Goal: Task Accomplishment & Management: Use online tool/utility

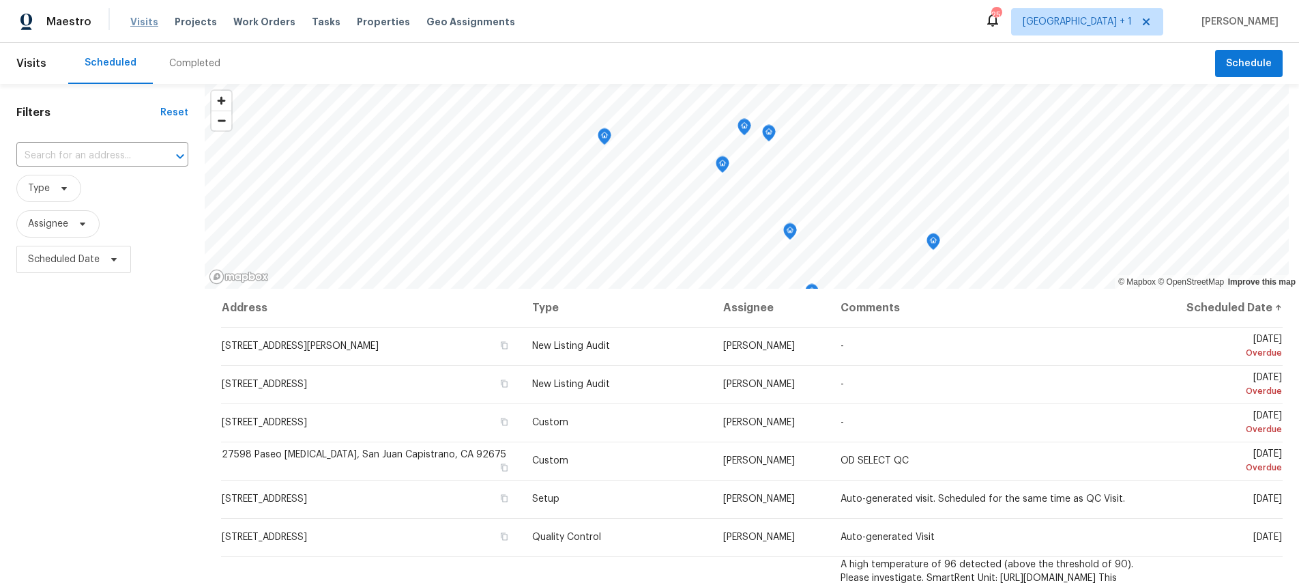
click at [149, 21] on span "Visits" at bounding box center [144, 22] width 28 height 14
click at [146, 21] on span "Visits" at bounding box center [144, 22] width 28 height 14
click at [77, 262] on span "Scheduled Date" at bounding box center [64, 259] width 72 height 14
select select "8"
select select "2025"
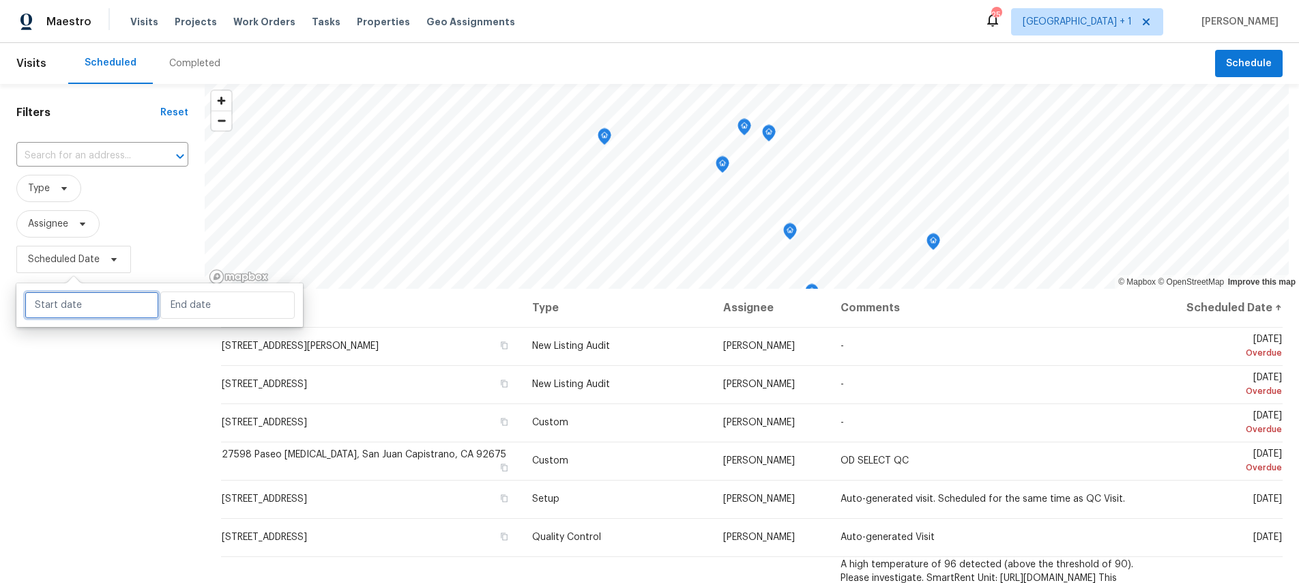
select select "9"
select select "2025"
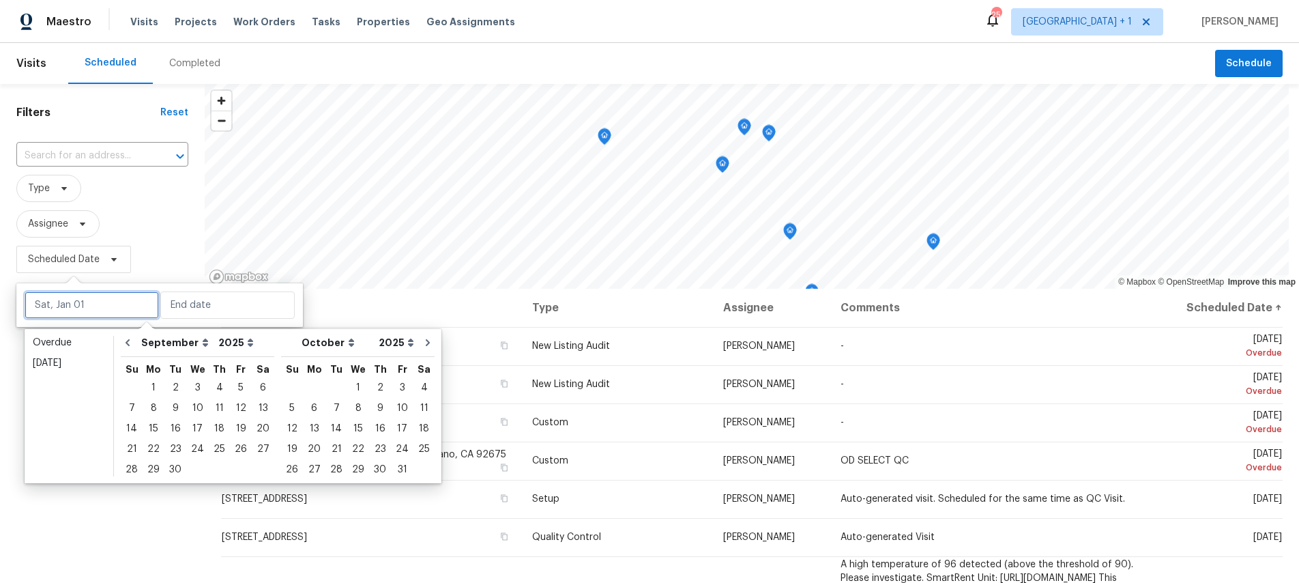
click at [80, 293] on input "text" at bounding box center [92, 304] width 134 height 27
click at [194, 415] on div "10" at bounding box center [197, 407] width 23 height 19
type input "Wed, Sep 10"
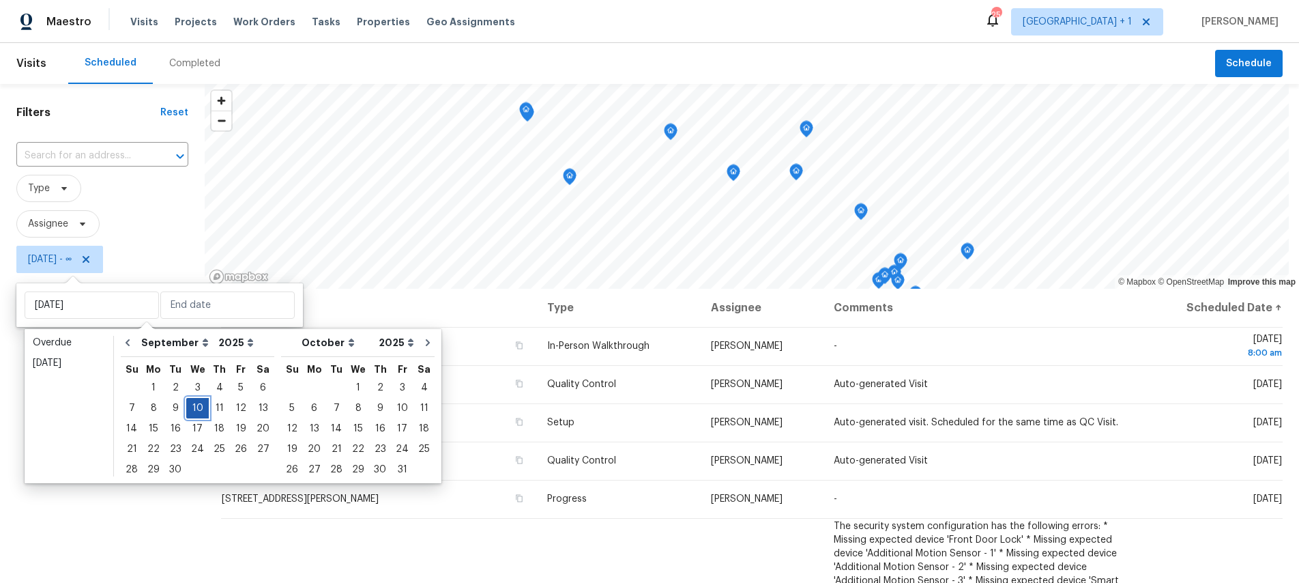
click at [194, 415] on div "10" at bounding box center [197, 407] width 23 height 19
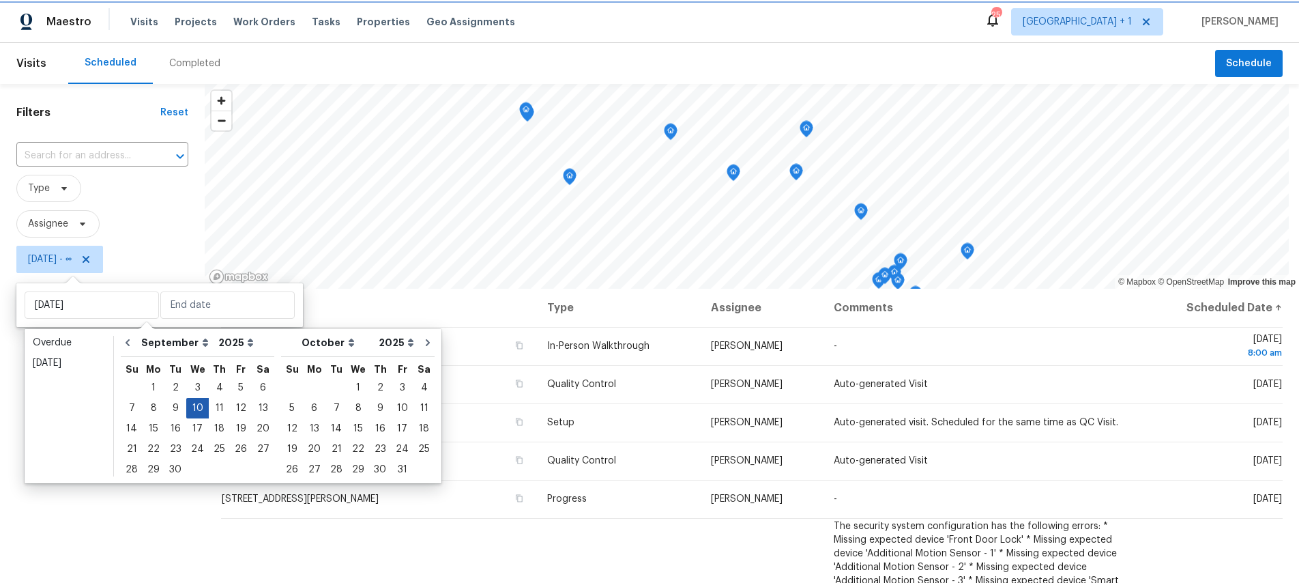
type input "Wed, Sep 10"
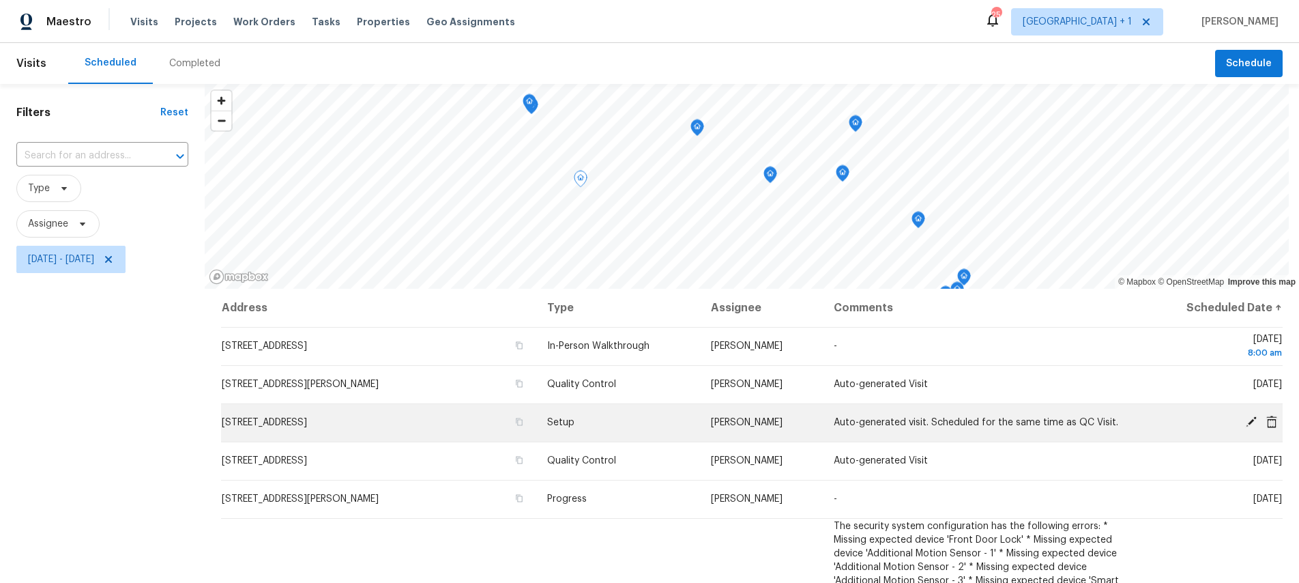
click at [1245, 416] on icon at bounding box center [1251, 422] width 12 height 12
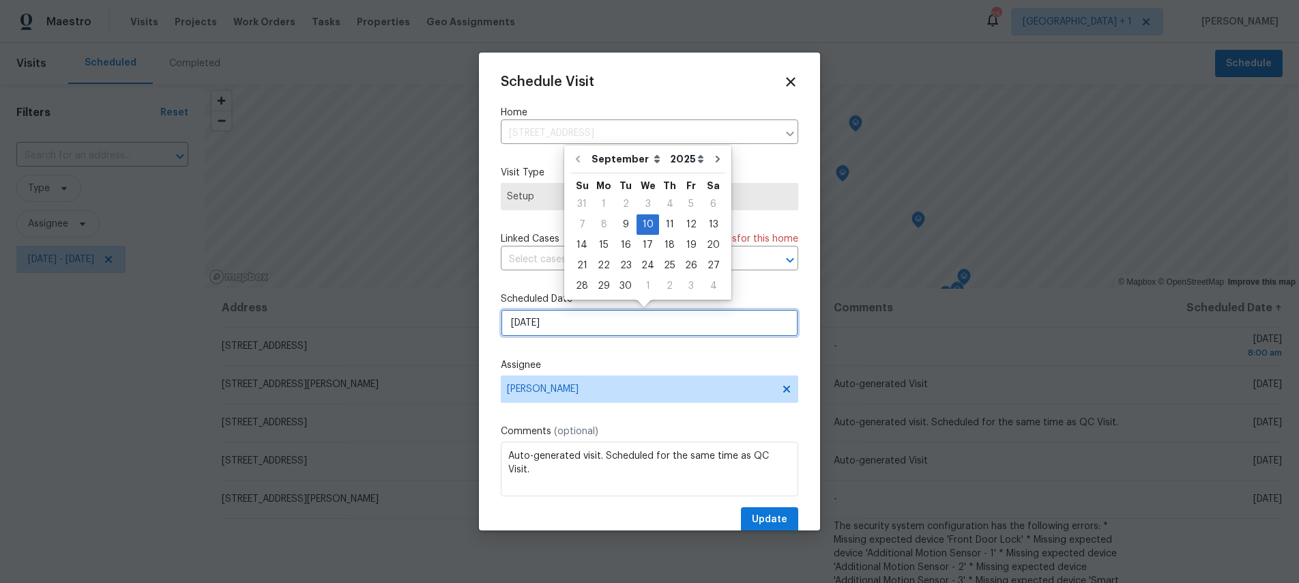
click at [569, 316] on input "9/10/2025" at bounding box center [649, 322] width 297 height 27
click at [681, 224] on div "12" at bounding box center [691, 224] width 22 height 19
type input "9/12/2025"
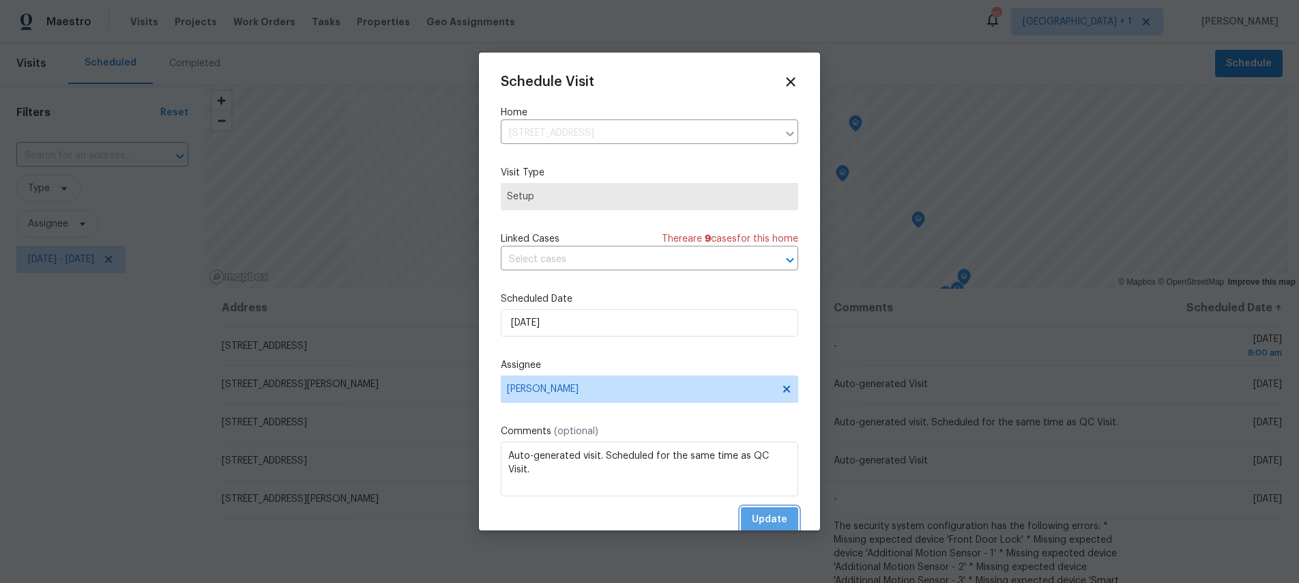
click at [752, 511] on span "Update" at bounding box center [769, 519] width 35 height 17
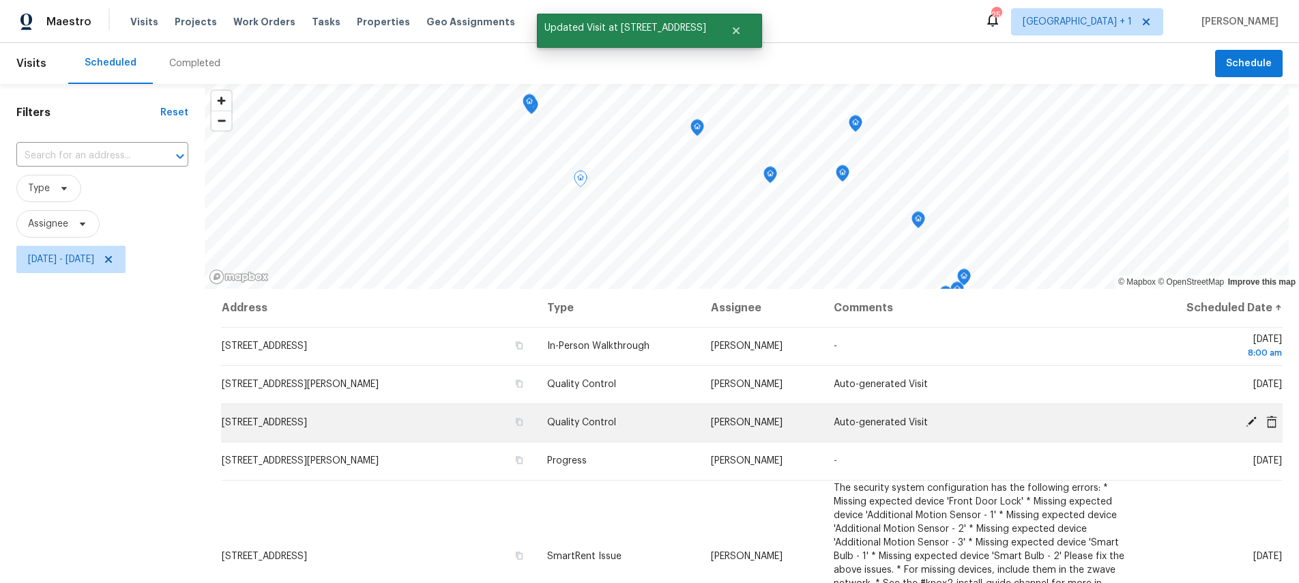
click at [1245, 416] on icon at bounding box center [1251, 422] width 12 height 12
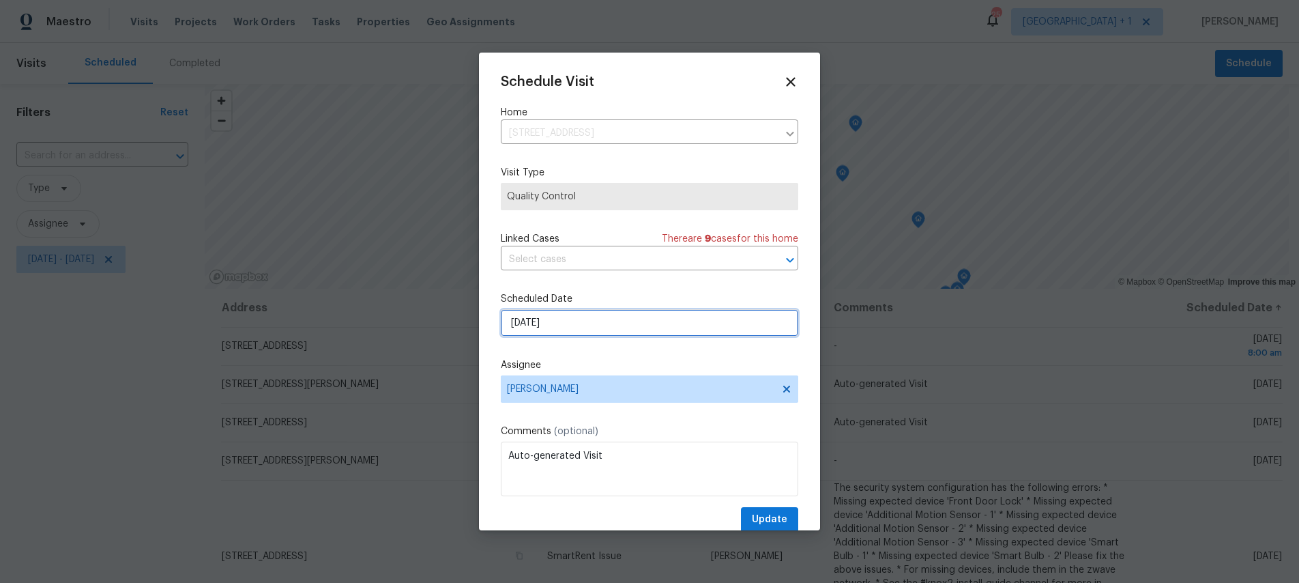
click at [587, 315] on input "9/10/2025" at bounding box center [649, 322] width 297 height 27
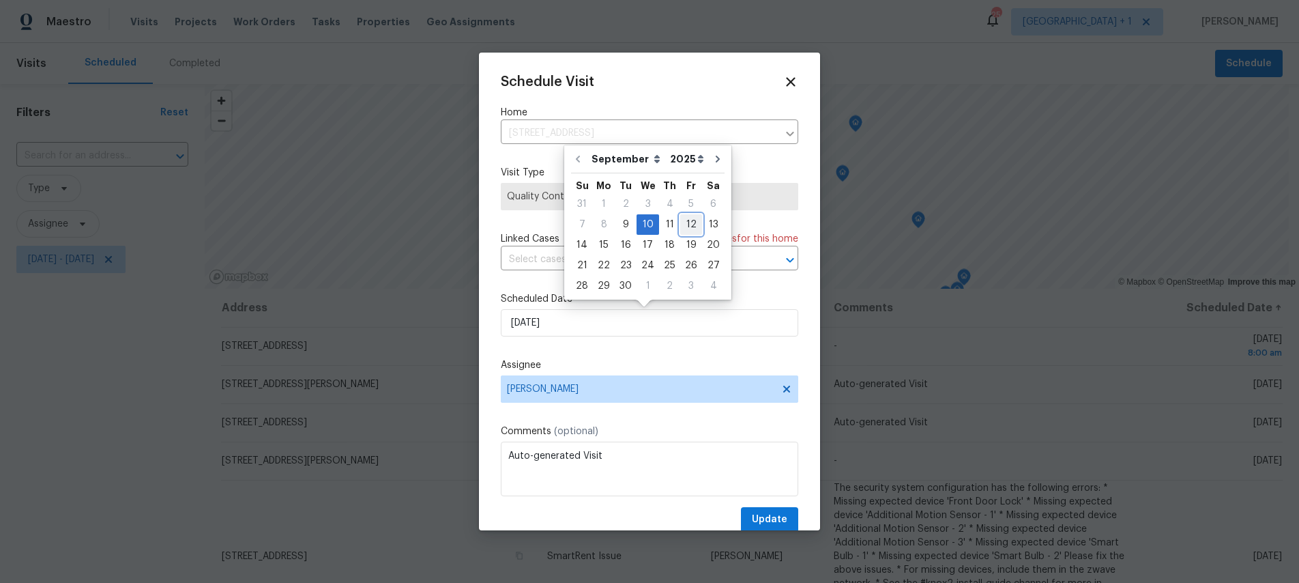
click at [680, 221] on div "12" at bounding box center [691, 224] width 22 height 19
type input "9/12/2025"
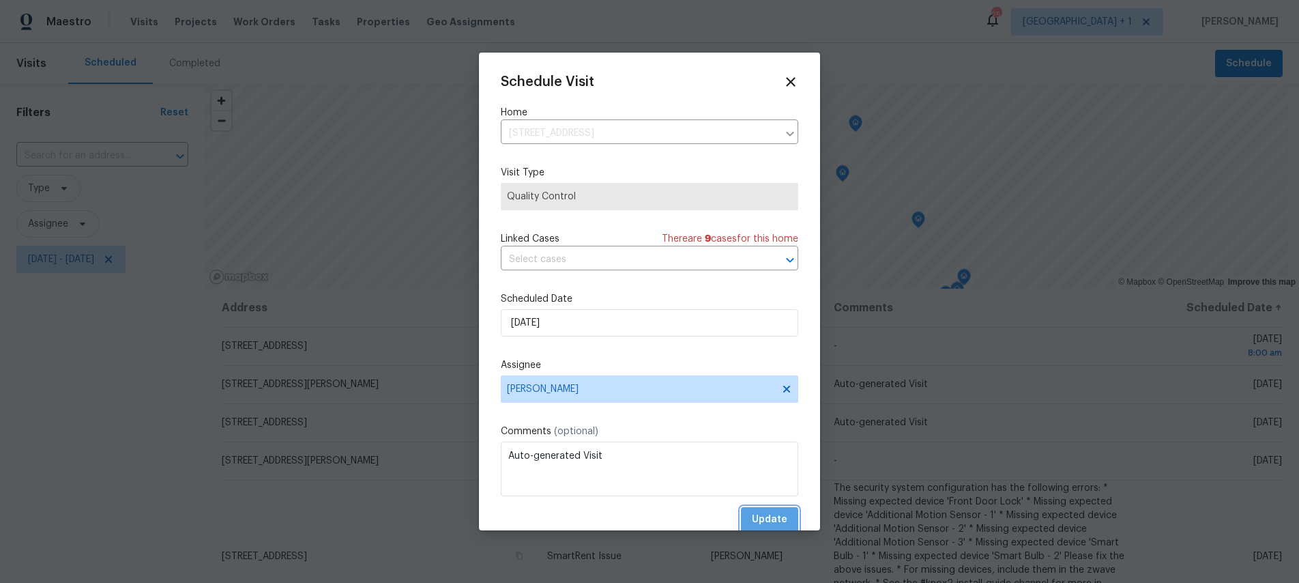
click at [764, 523] on span "Update" at bounding box center [769, 519] width 35 height 17
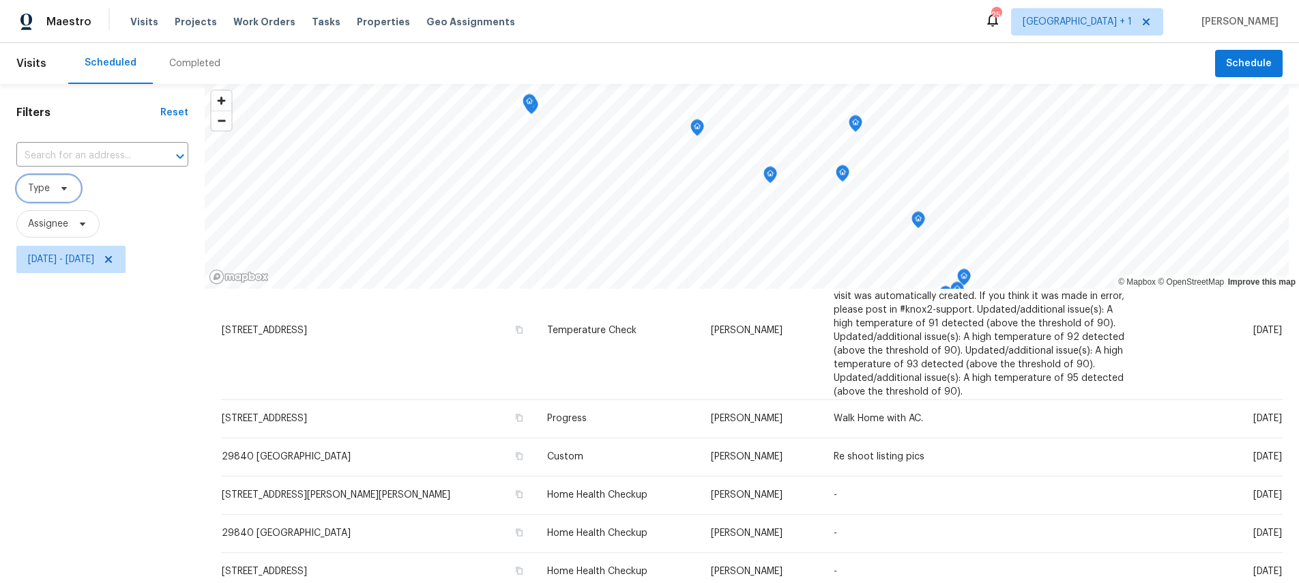
click at [63, 192] on icon at bounding box center [64, 188] width 11 height 11
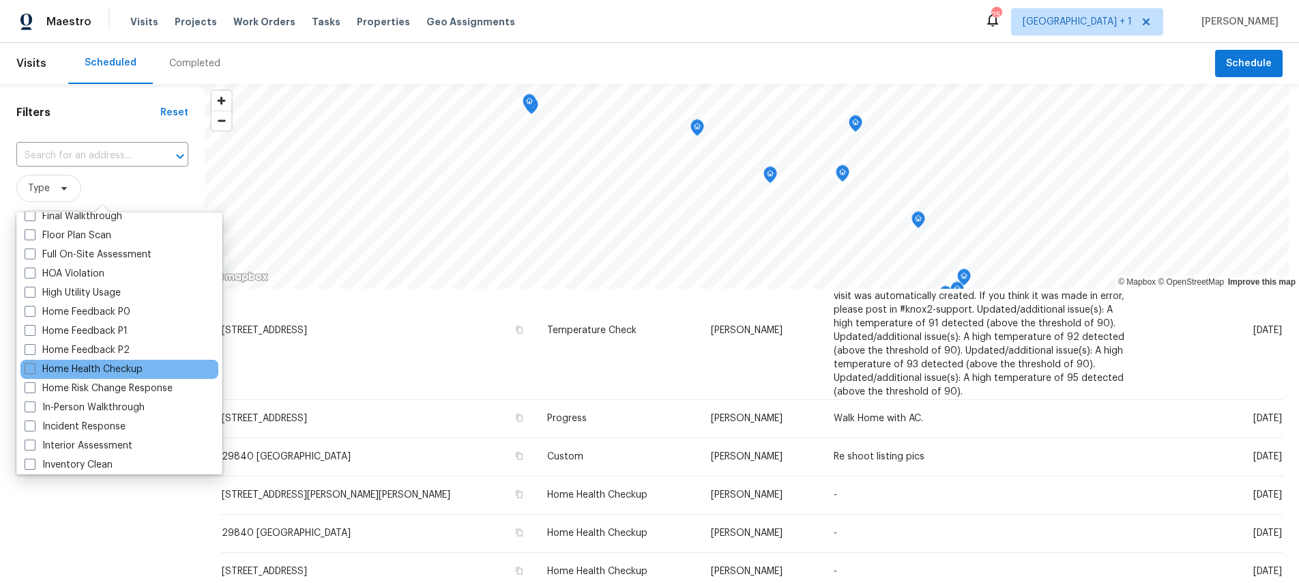
scroll to position [355, 0]
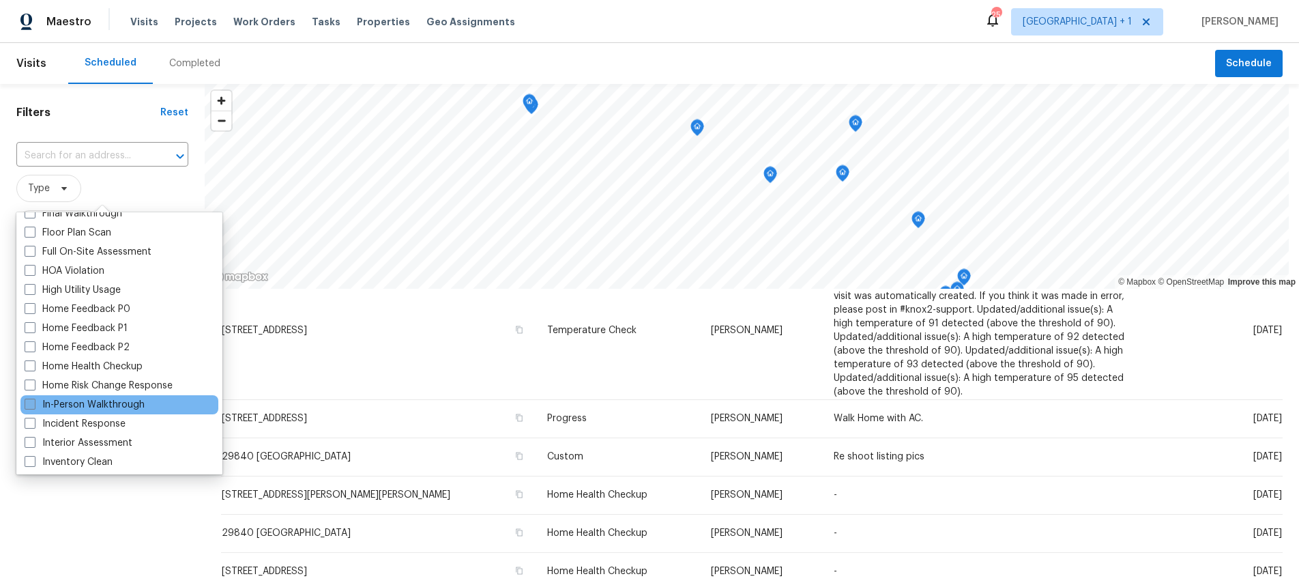
click at [29, 404] on span at bounding box center [30, 403] width 11 height 11
click at [29, 404] on input "In-Person Walkthrough" at bounding box center [29, 402] width 9 height 9
checkbox input "true"
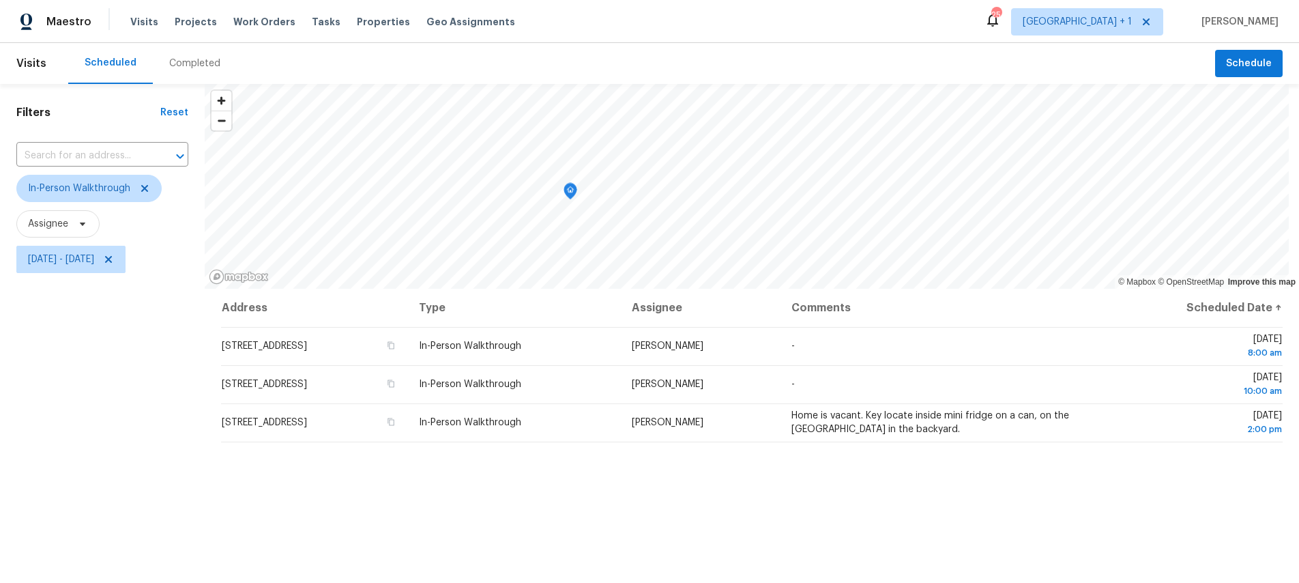
click at [75, 536] on div "Filters Reset ​ In-Person Walkthrough Assignee Wed, Sep 10 - Wed, Sep 10" at bounding box center [102, 419] width 205 height 671
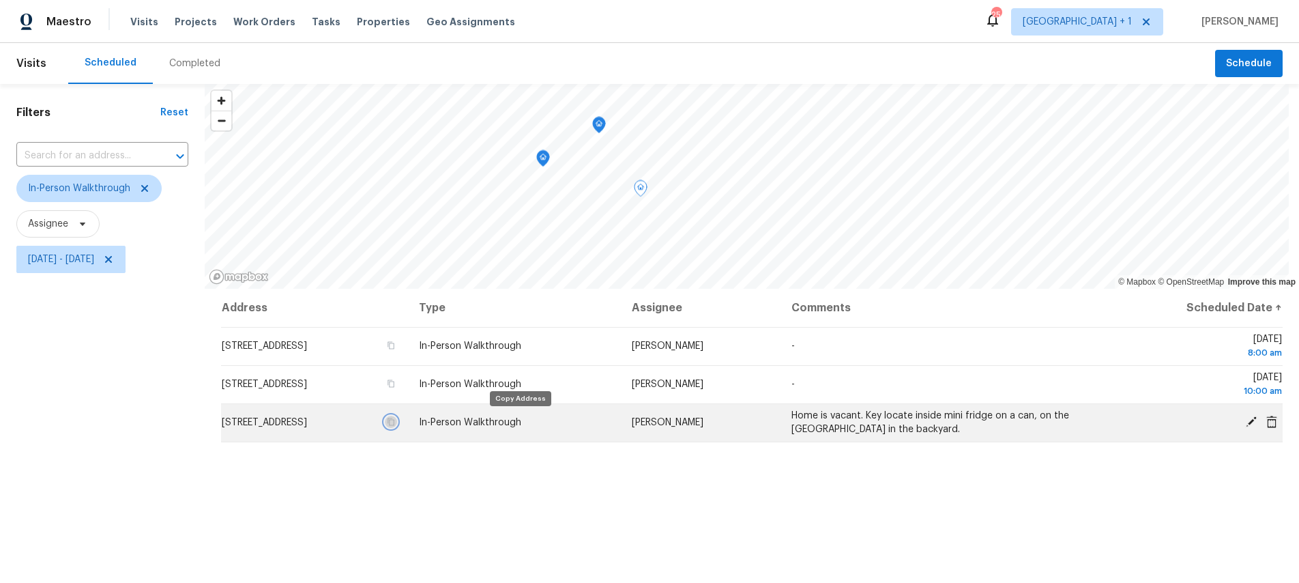
click at [397, 424] on button "button" at bounding box center [391, 422] width 12 height 12
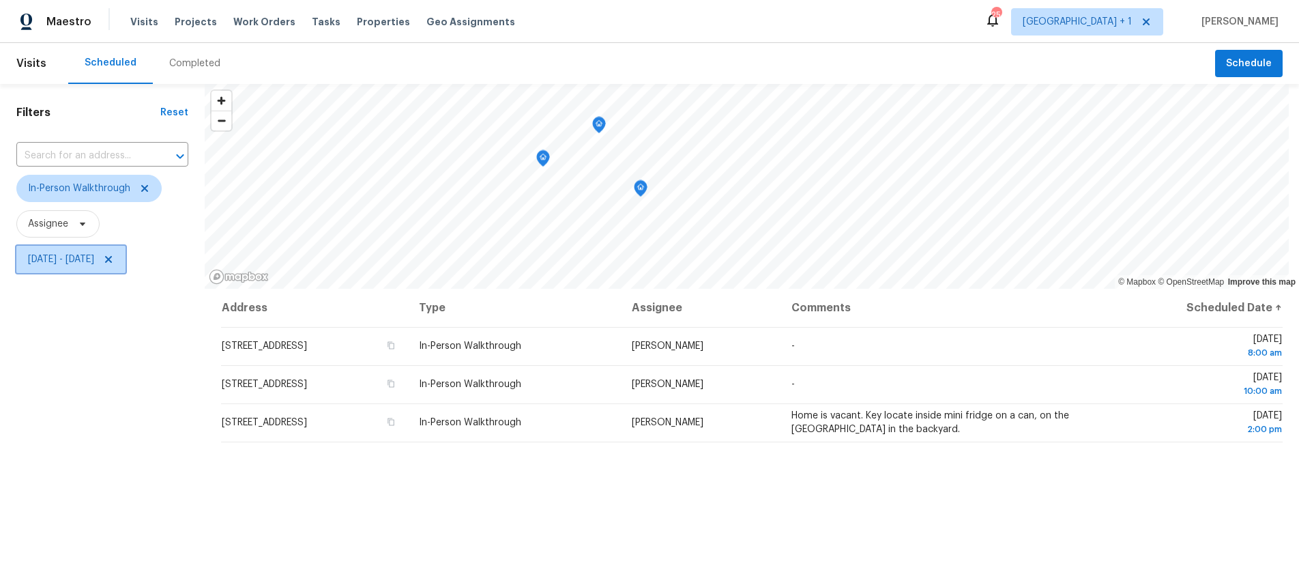
click at [112, 258] on icon at bounding box center [108, 259] width 7 height 7
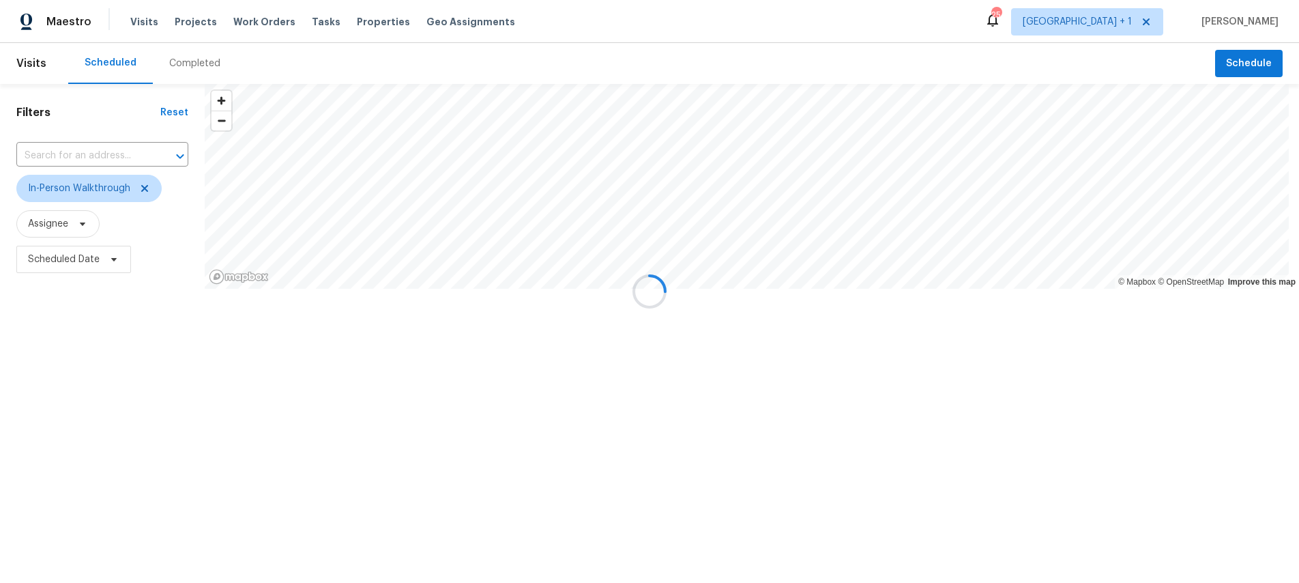
click at [160, 258] on div at bounding box center [649, 291] width 1299 height 583
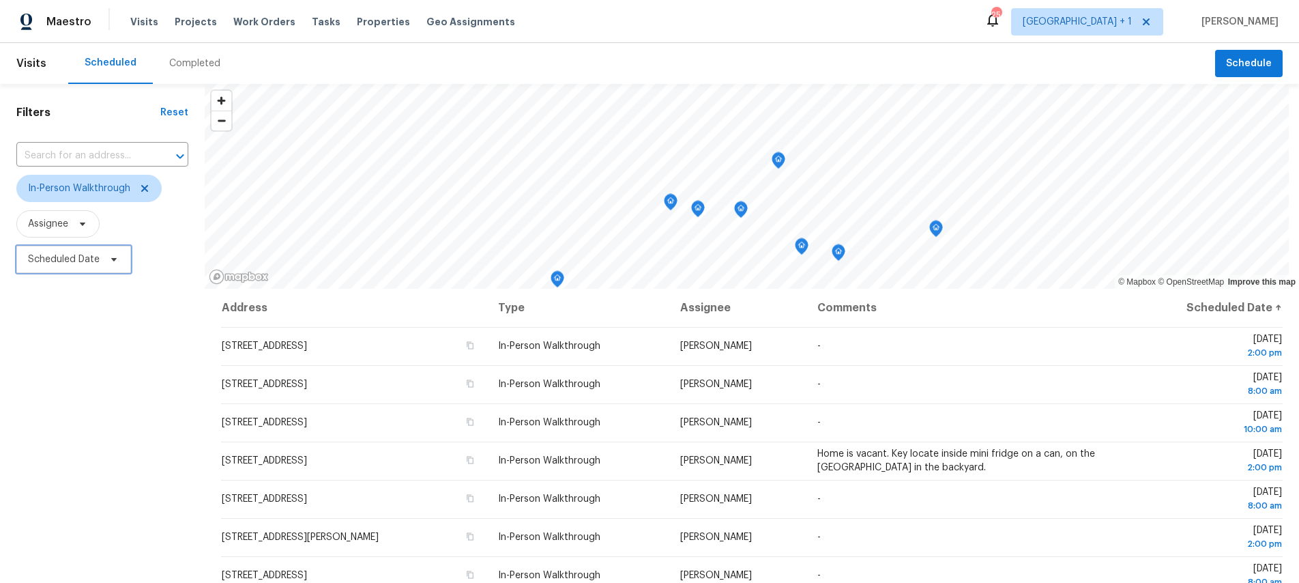
click at [53, 261] on span "Scheduled Date" at bounding box center [64, 259] width 72 height 14
drag, startPoint x: 73, startPoint y: 322, endPoint x: 78, endPoint y: 313, distance: 10.1
click at [74, 320] on div at bounding box center [159, 305] width 287 height 44
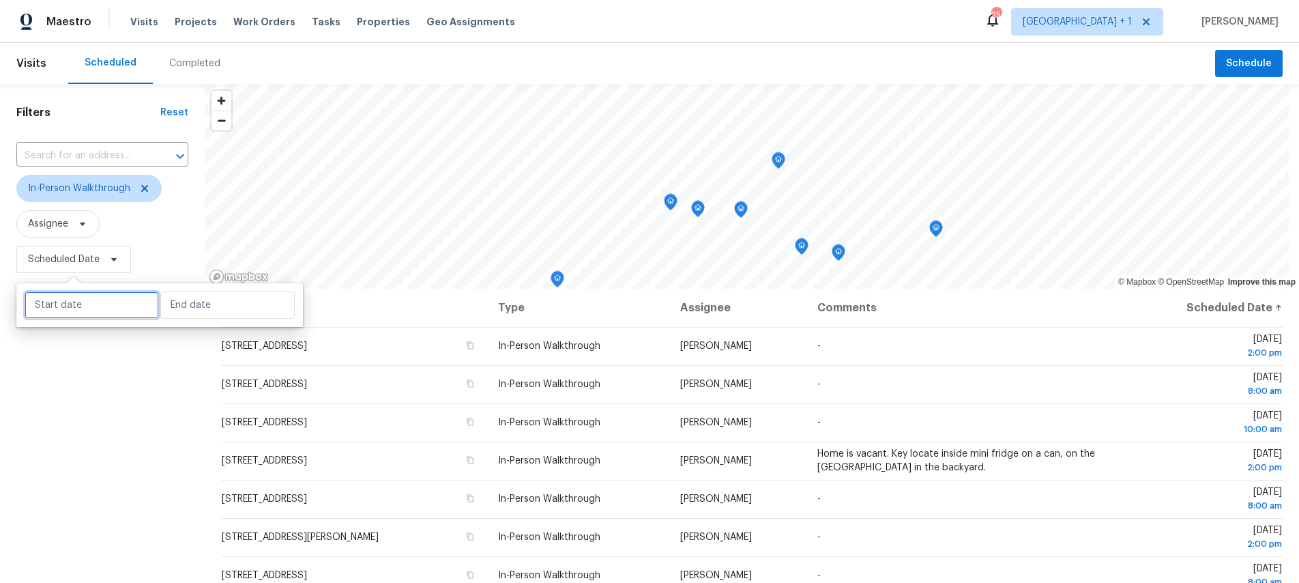
click at [79, 311] on input "text" at bounding box center [92, 304] width 134 height 27
select select "8"
select select "2025"
select select "9"
select select "2025"
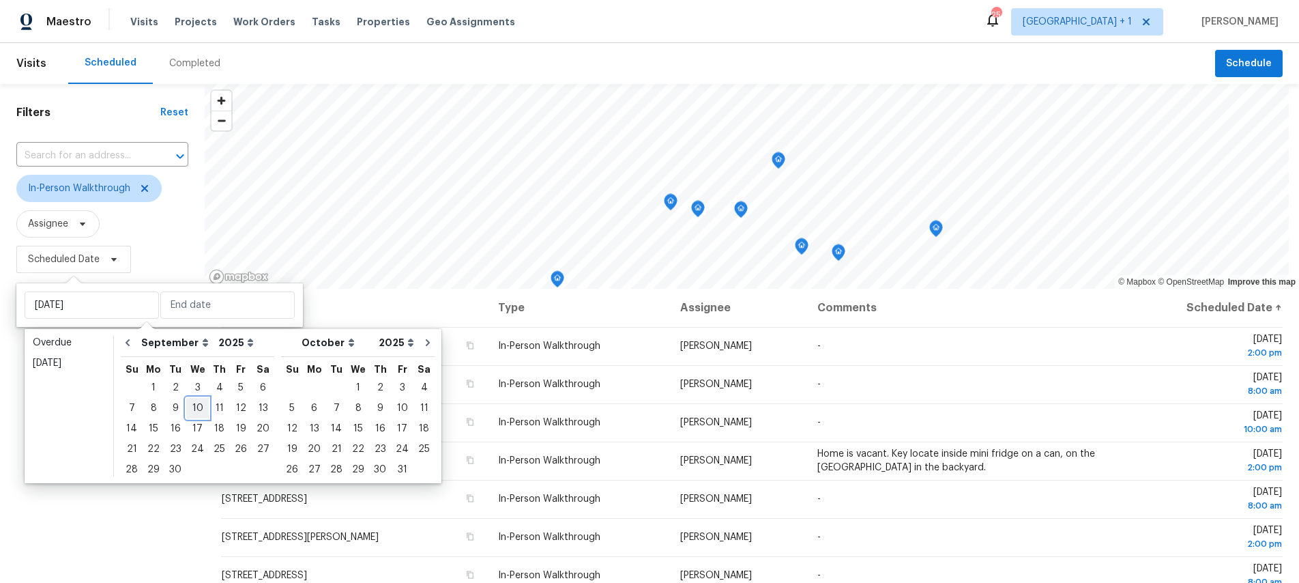
click at [197, 409] on div "10" at bounding box center [197, 407] width 23 height 19
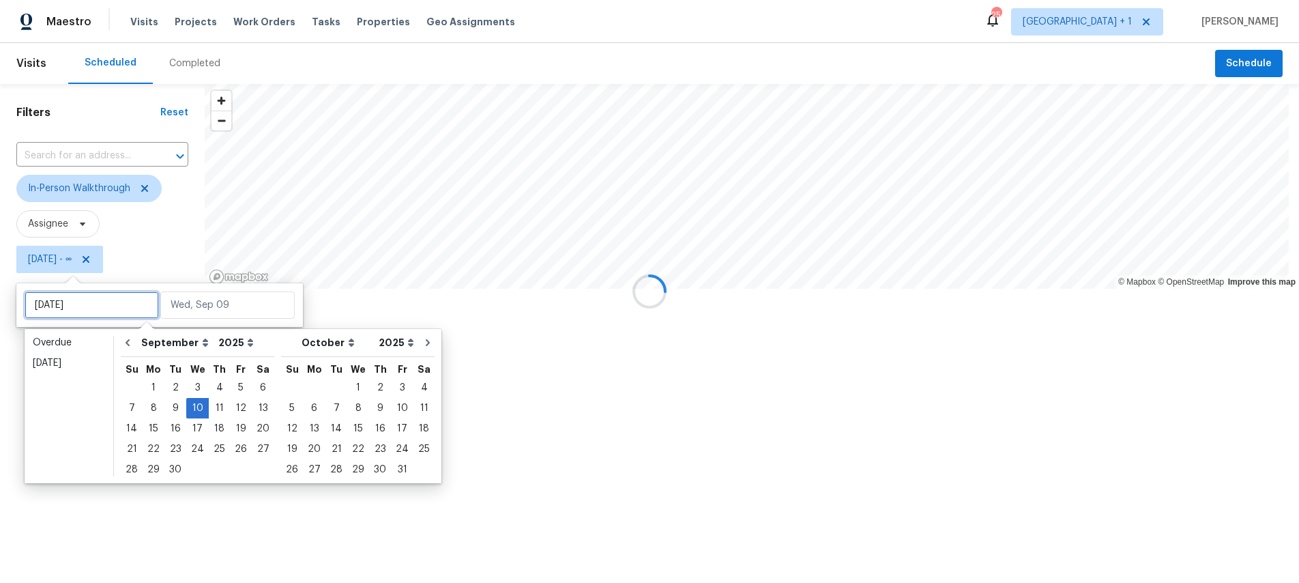
type input "Wed, Sep 03"
type input "Wed, Sep 10"
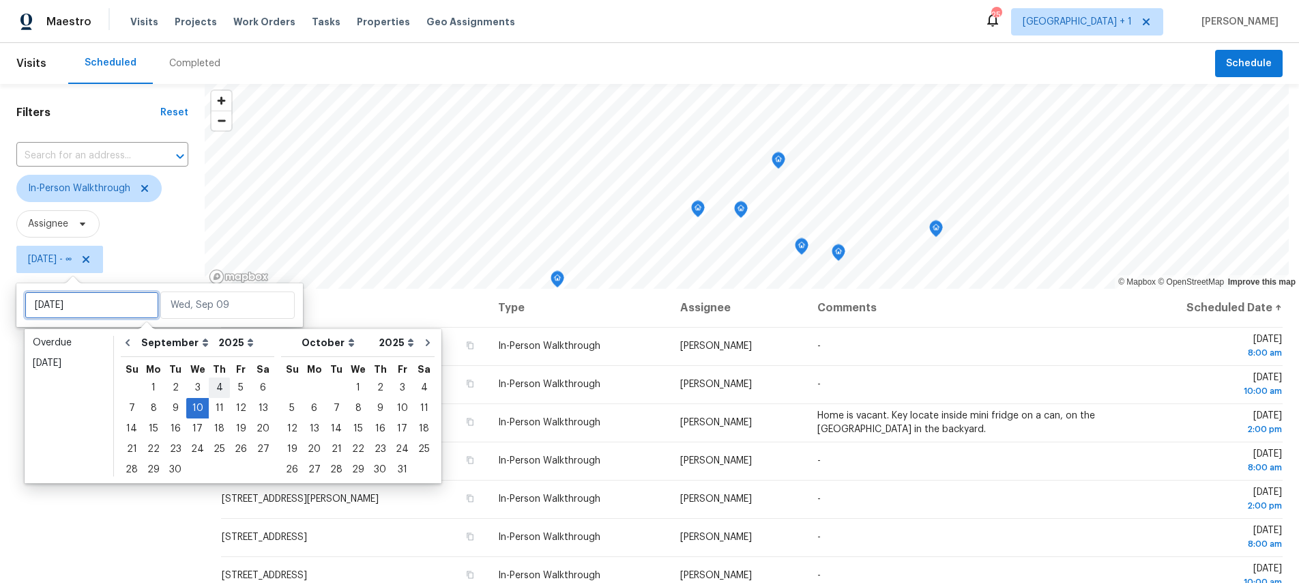
type input "Thu, Sep 04"
type input "Wed, Sep 10"
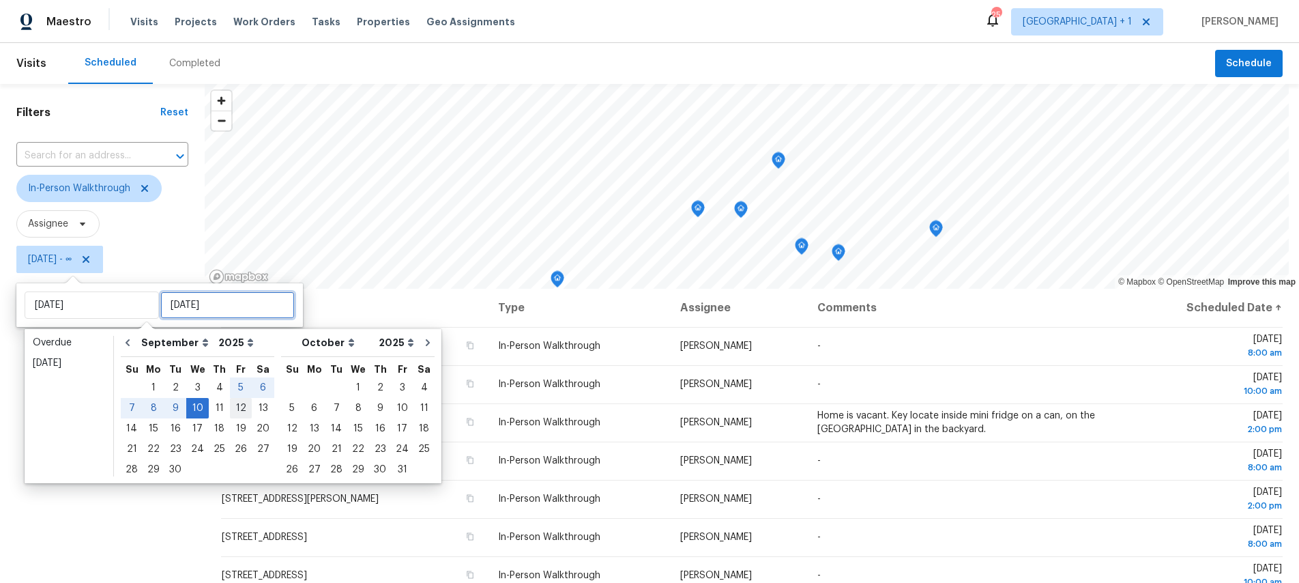
type input "Wed, Sep 10"
click at [239, 403] on div "12" at bounding box center [241, 407] width 22 height 19
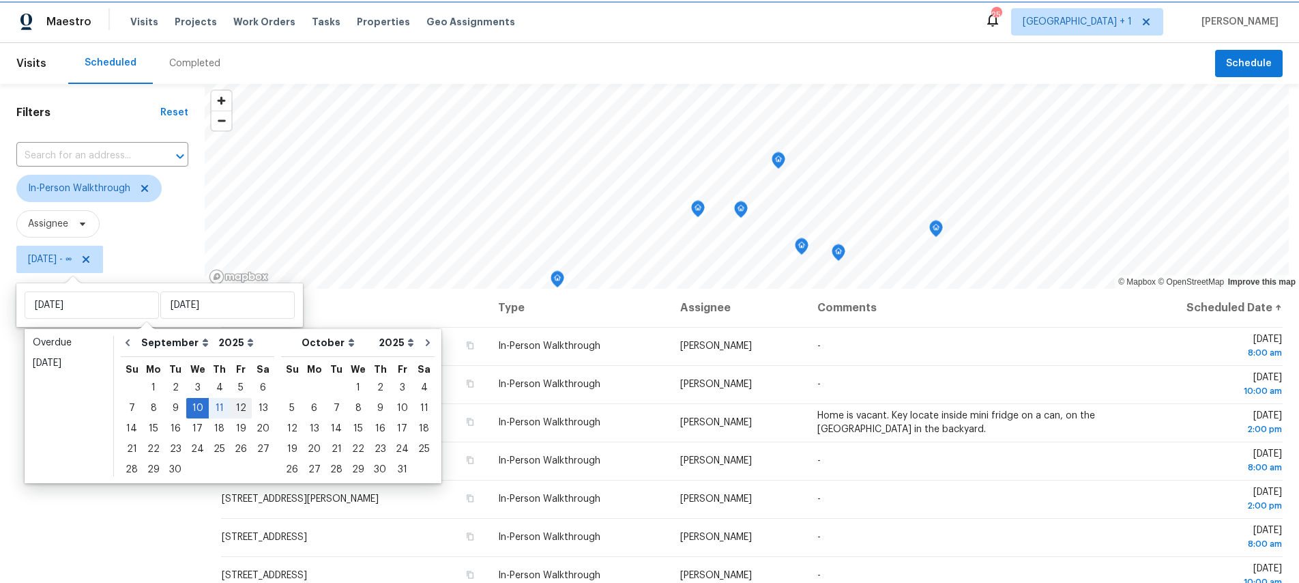
type input "Fri, Sep 12"
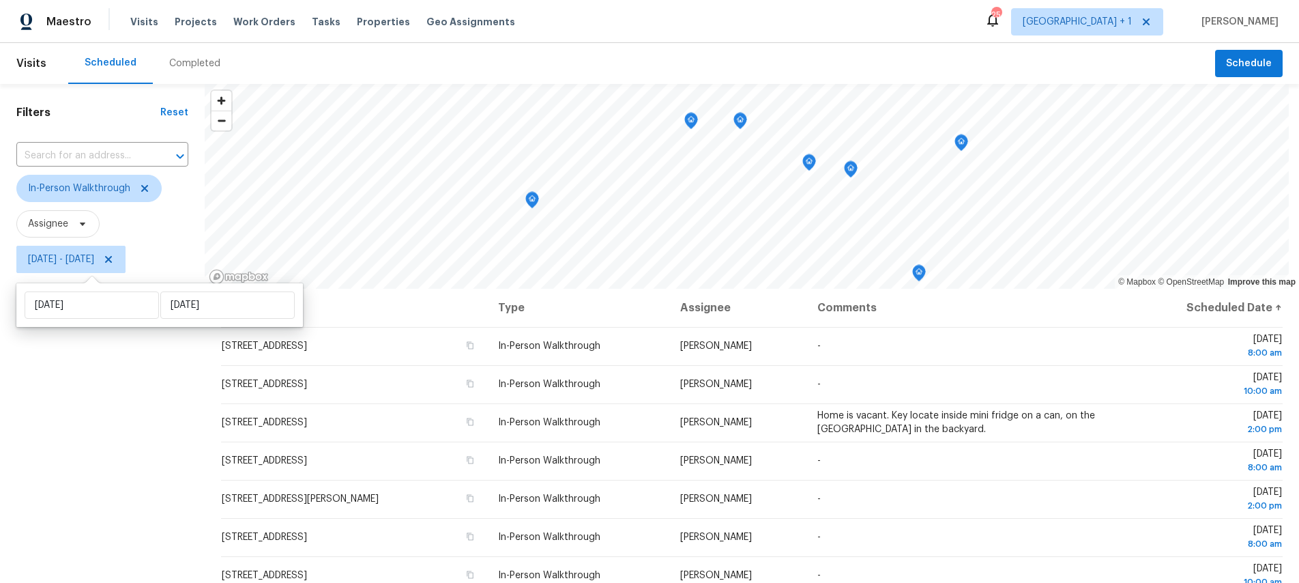
click at [83, 416] on div "Filters Reset ​ In-Person Walkthrough Assignee Wed, Sep 10 - Fri, Sep 12" at bounding box center [102, 419] width 205 height 671
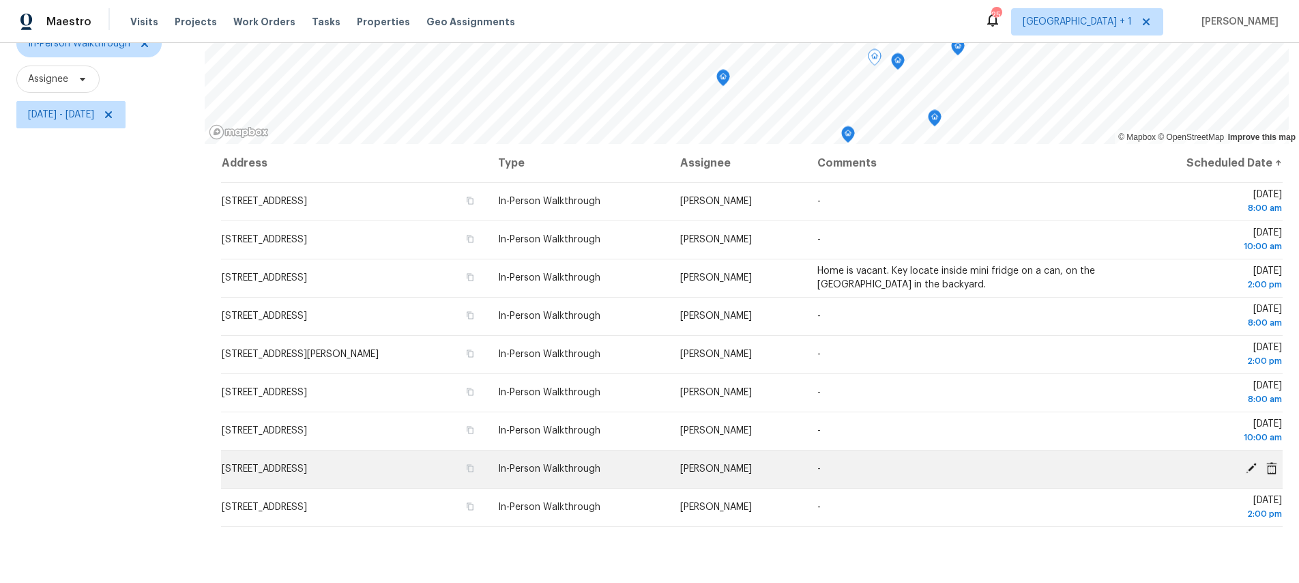
scroll to position [159, 0]
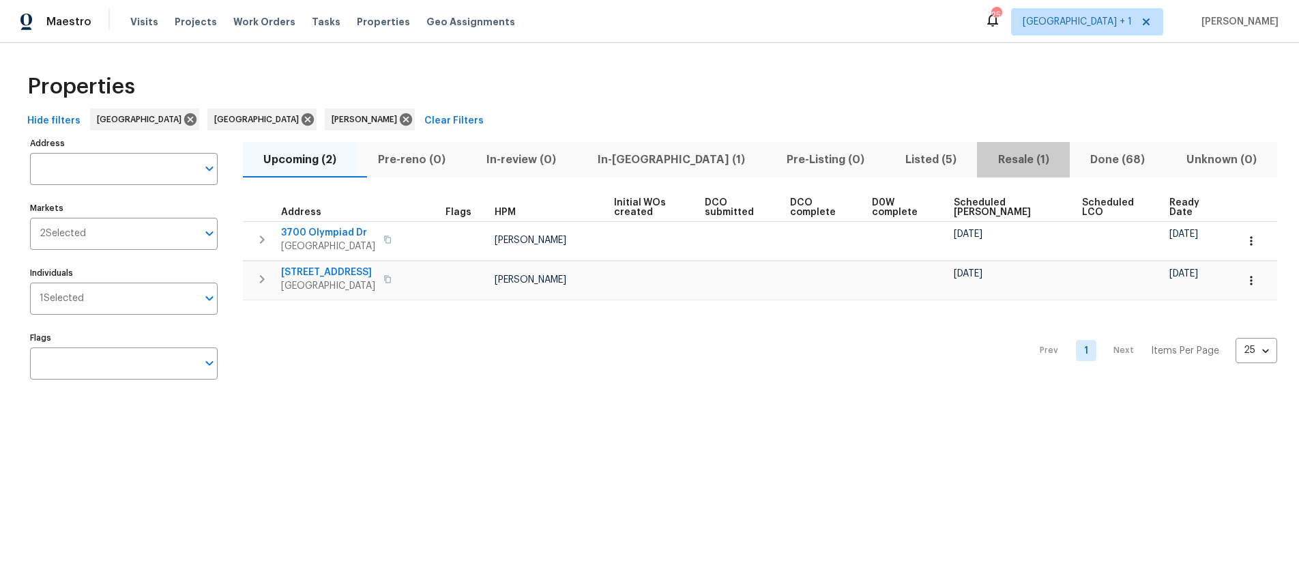
click at [985, 156] on span "Resale (1)" at bounding box center [1023, 159] width 76 height 19
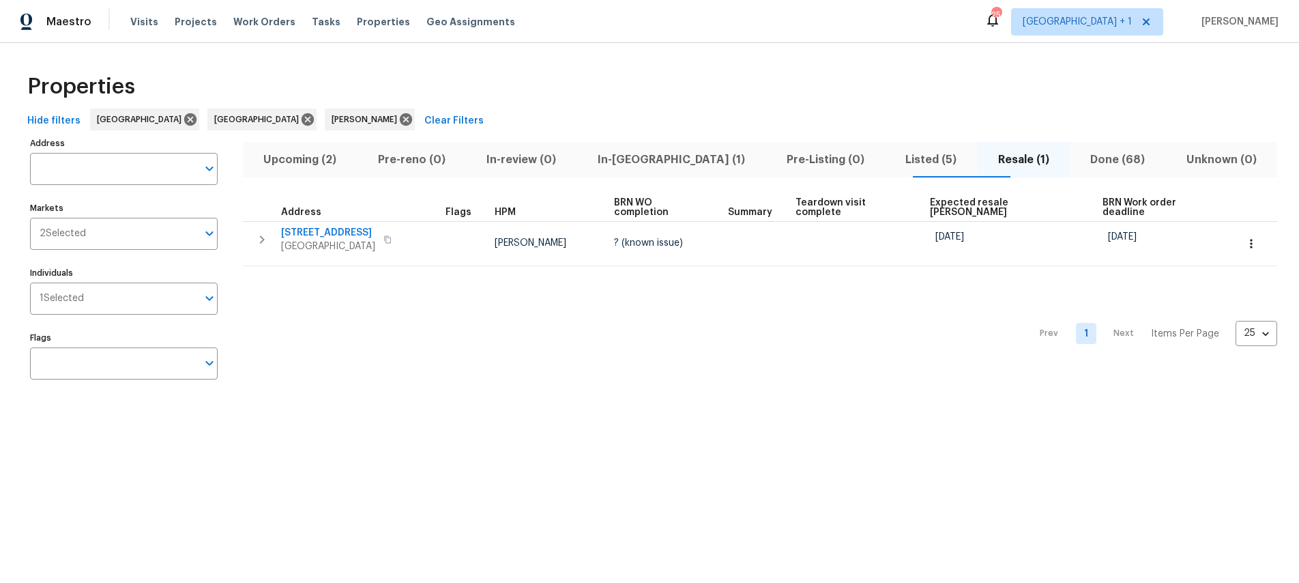
click at [688, 309] on div "Prev 1 Next Items Per Page 25 25 ​" at bounding box center [760, 329] width 1034 height 127
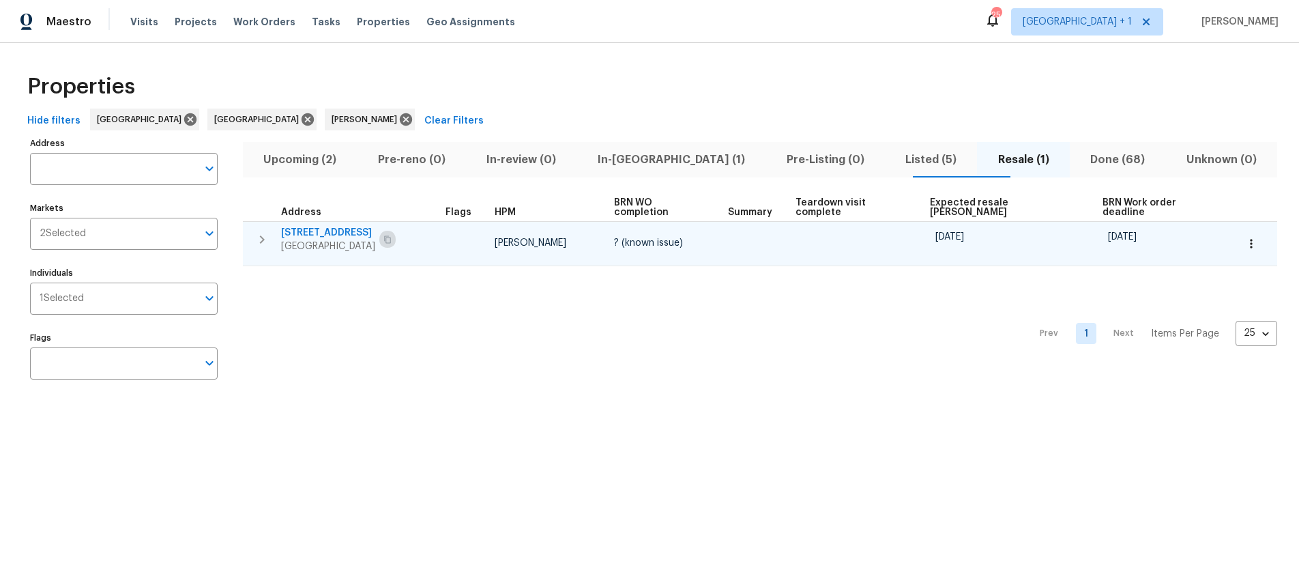
click at [391, 235] on icon "button" at bounding box center [387, 239] width 7 height 8
click at [345, 239] on span "Hawthorne, CA 90250" at bounding box center [328, 246] width 94 height 14
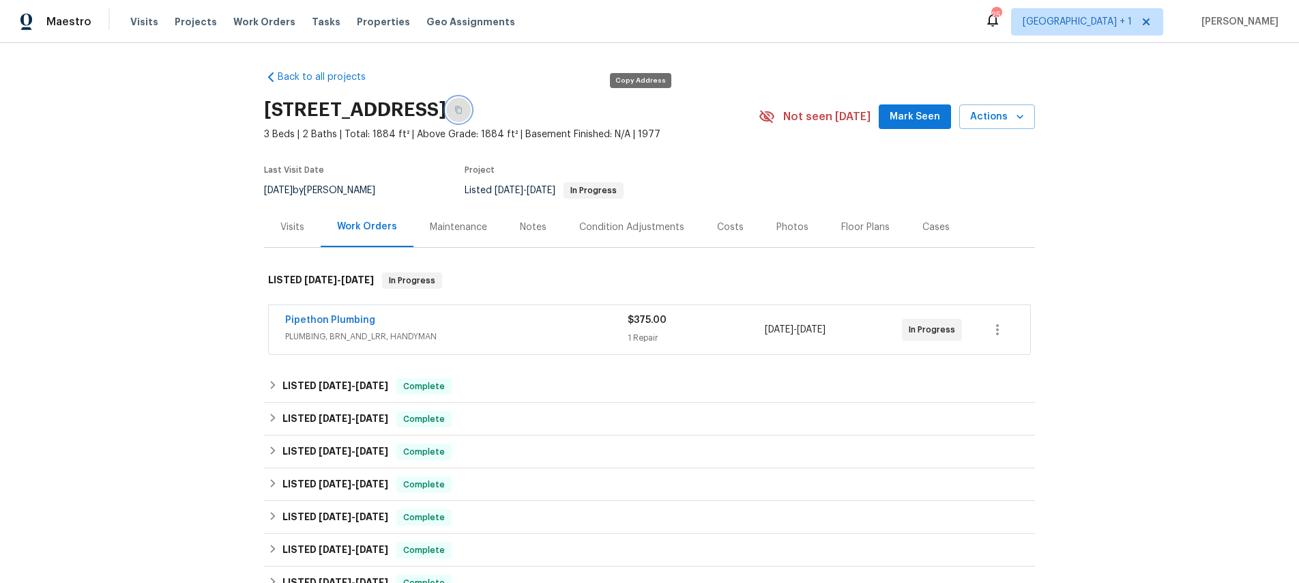
click at [463, 111] on icon "button" at bounding box center [458, 110] width 8 height 8
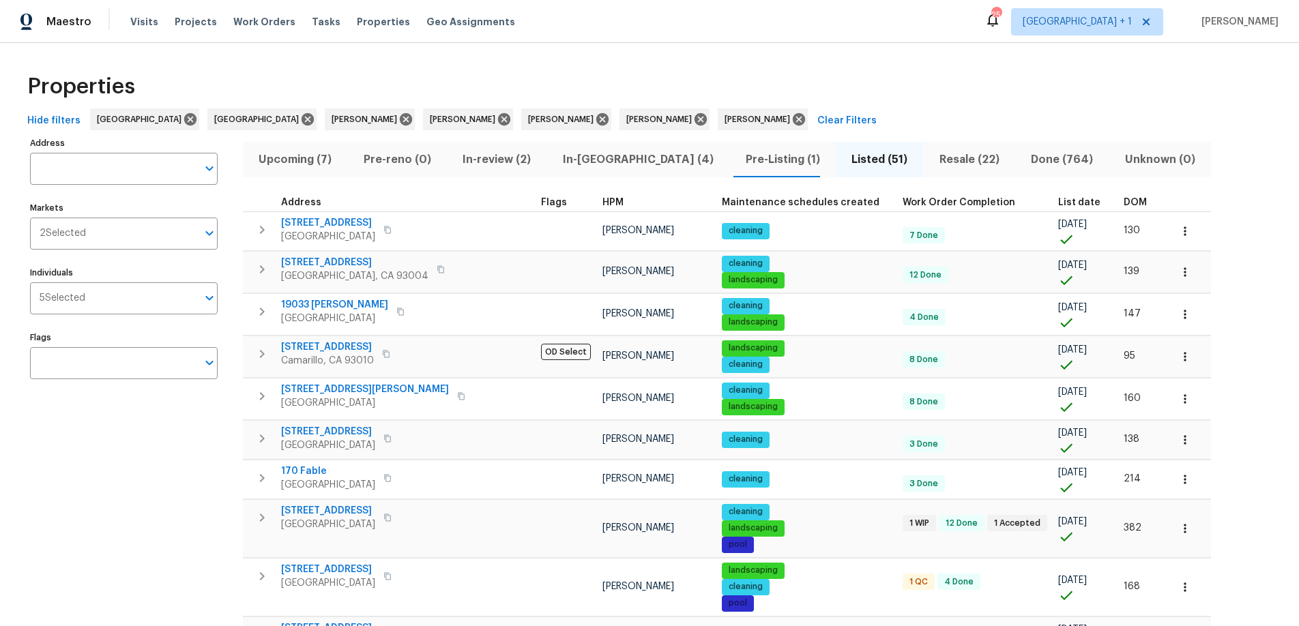
click at [291, 160] on span "Upcoming (7)" at bounding box center [295, 159] width 89 height 19
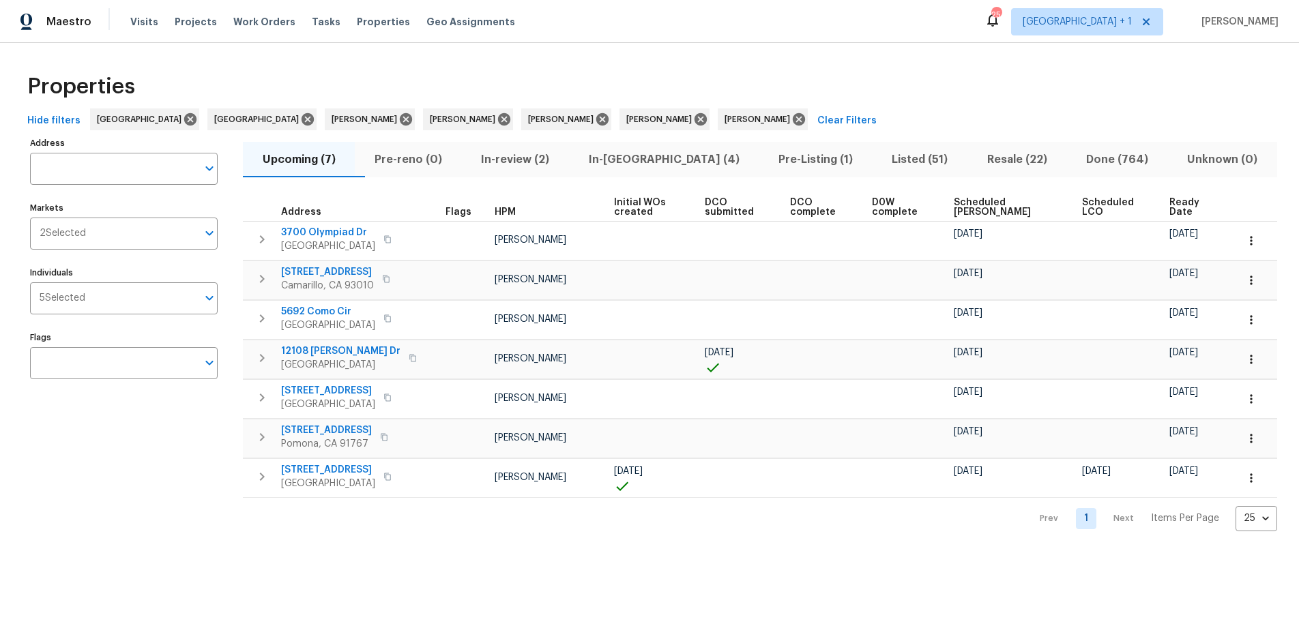
click at [564, 506] on div "Prev 1 Next Items Per Page 25 25 ​" at bounding box center [760, 514] width 1034 height 33
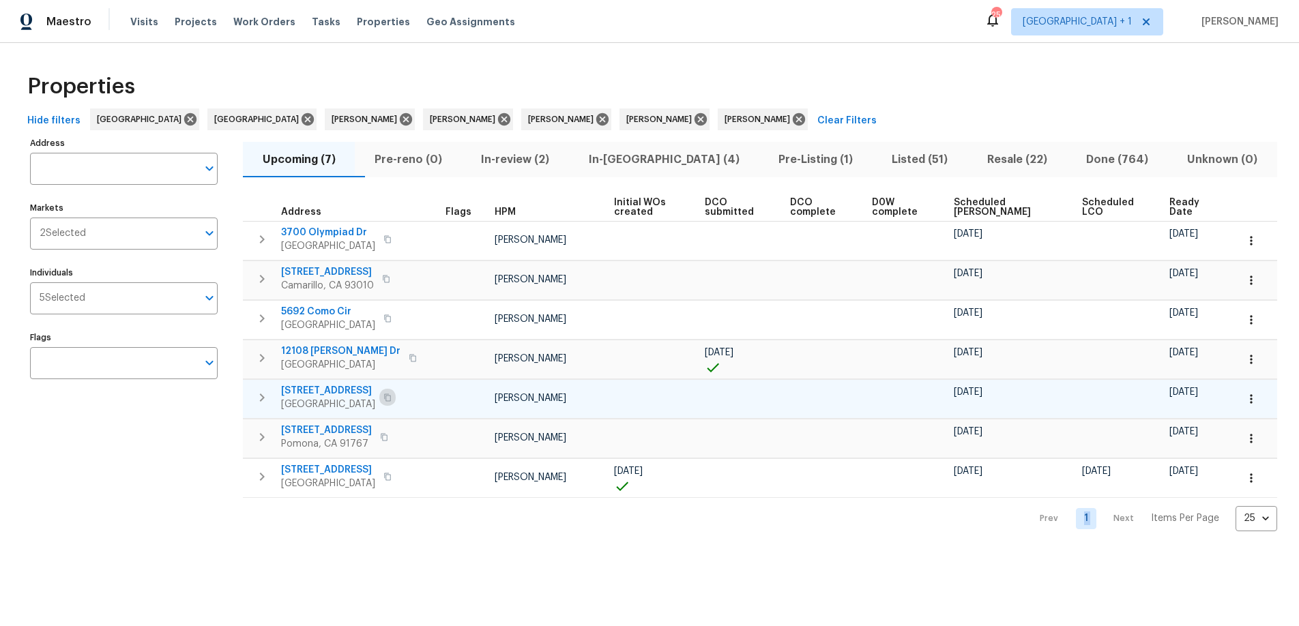
click at [391, 396] on icon "button" at bounding box center [387, 398] width 7 height 8
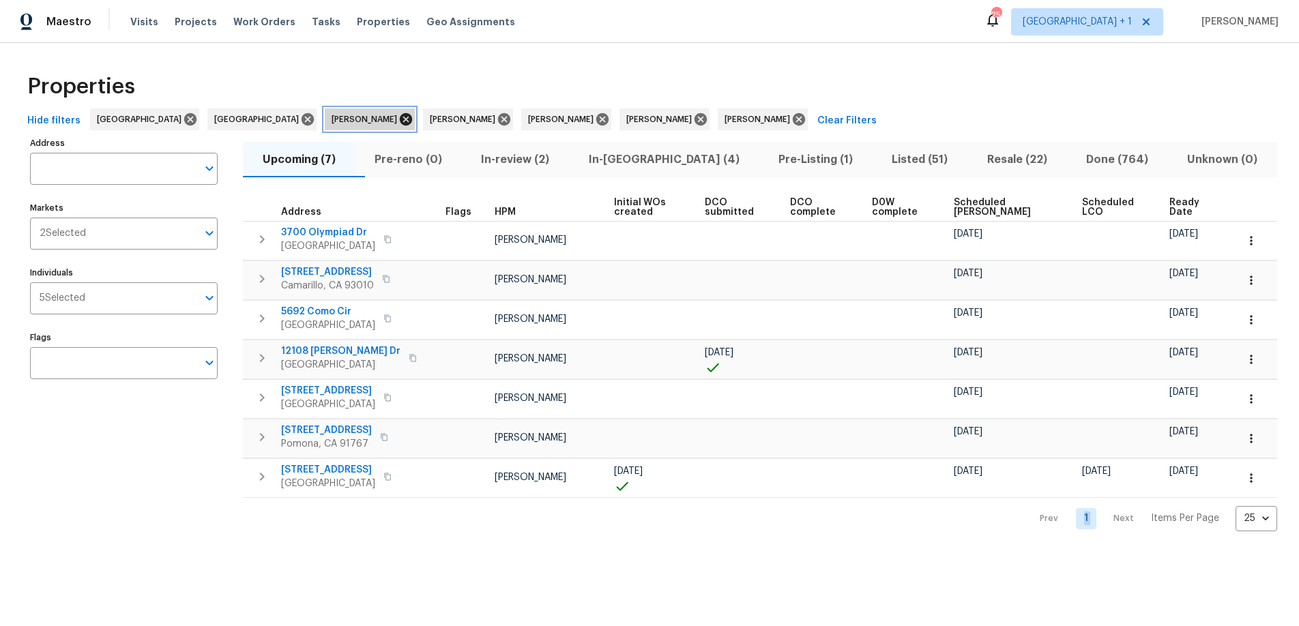
click at [400, 118] on icon at bounding box center [406, 119] width 12 height 12
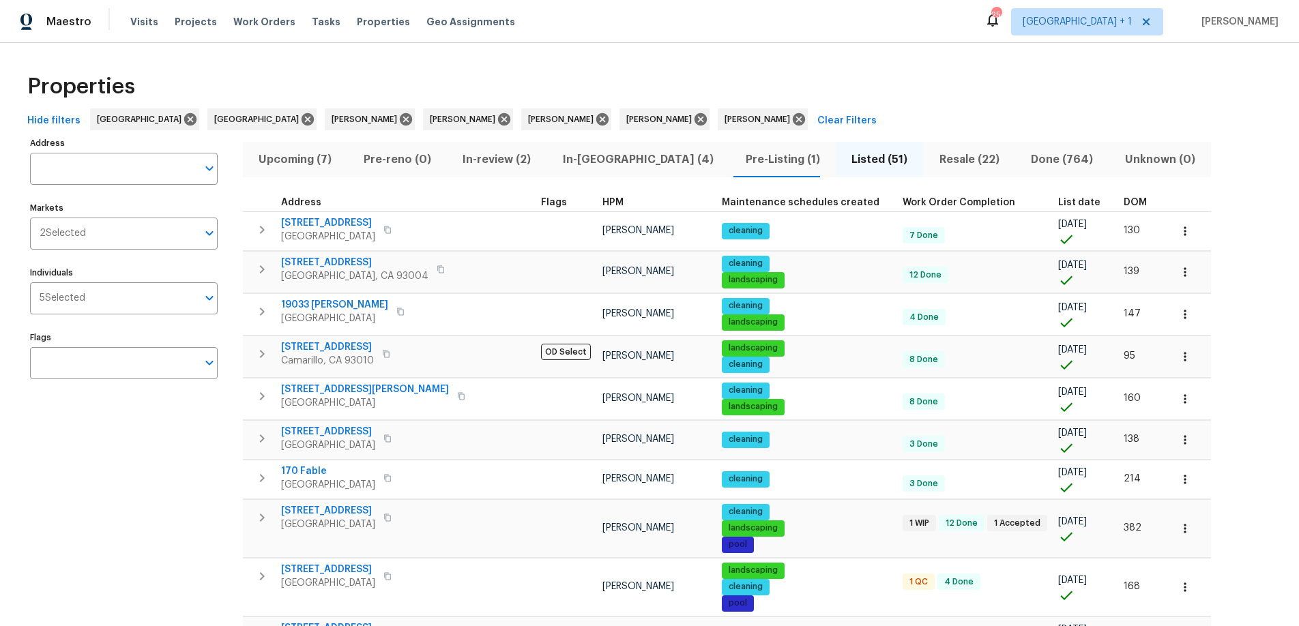
click at [931, 158] on span "Resale (22)" at bounding box center [969, 159] width 76 height 19
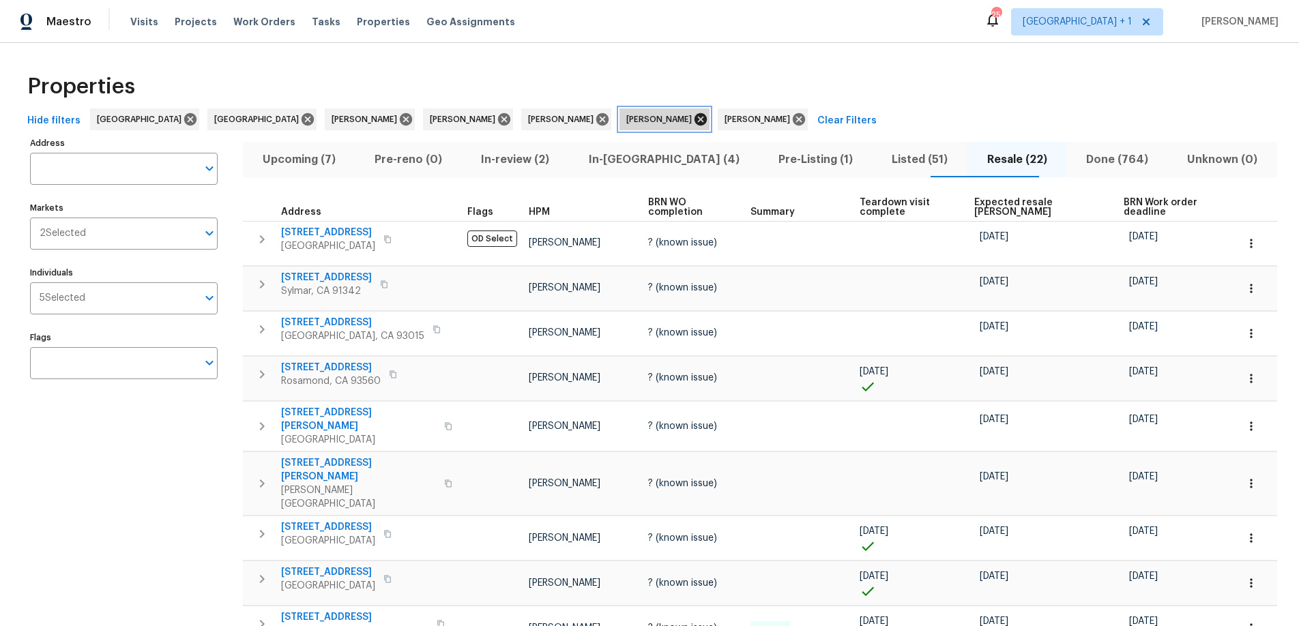
click at [695, 119] on icon at bounding box center [701, 119] width 12 height 12
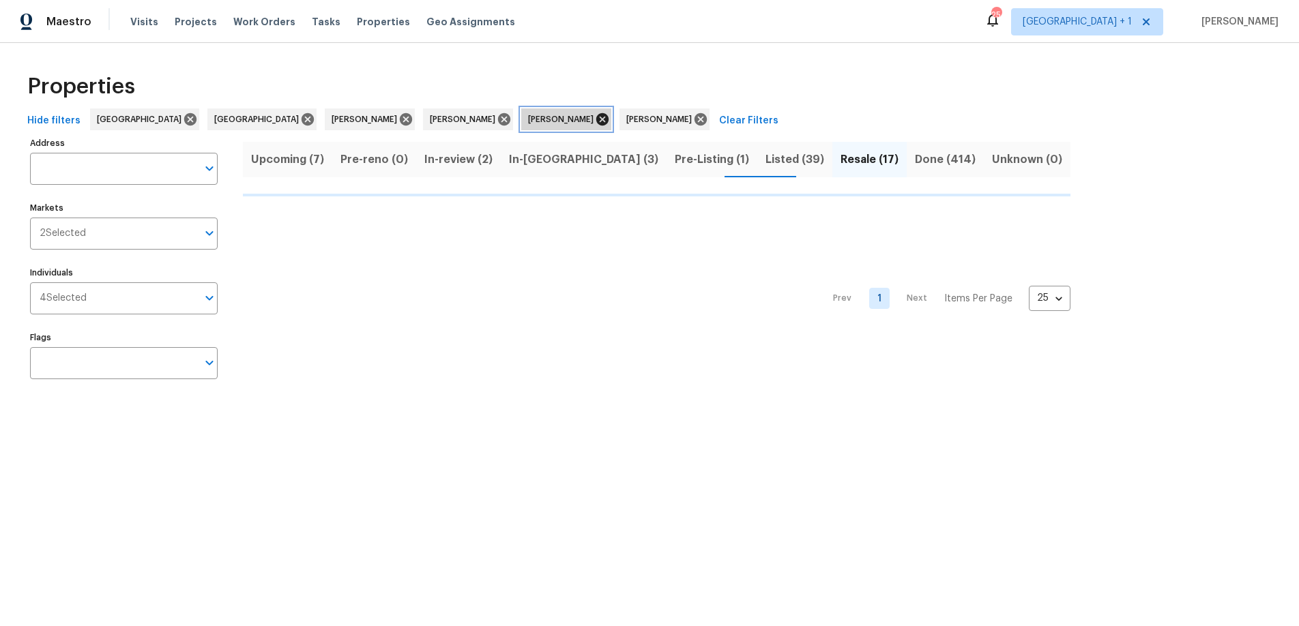
click at [596, 121] on icon at bounding box center [602, 119] width 12 height 12
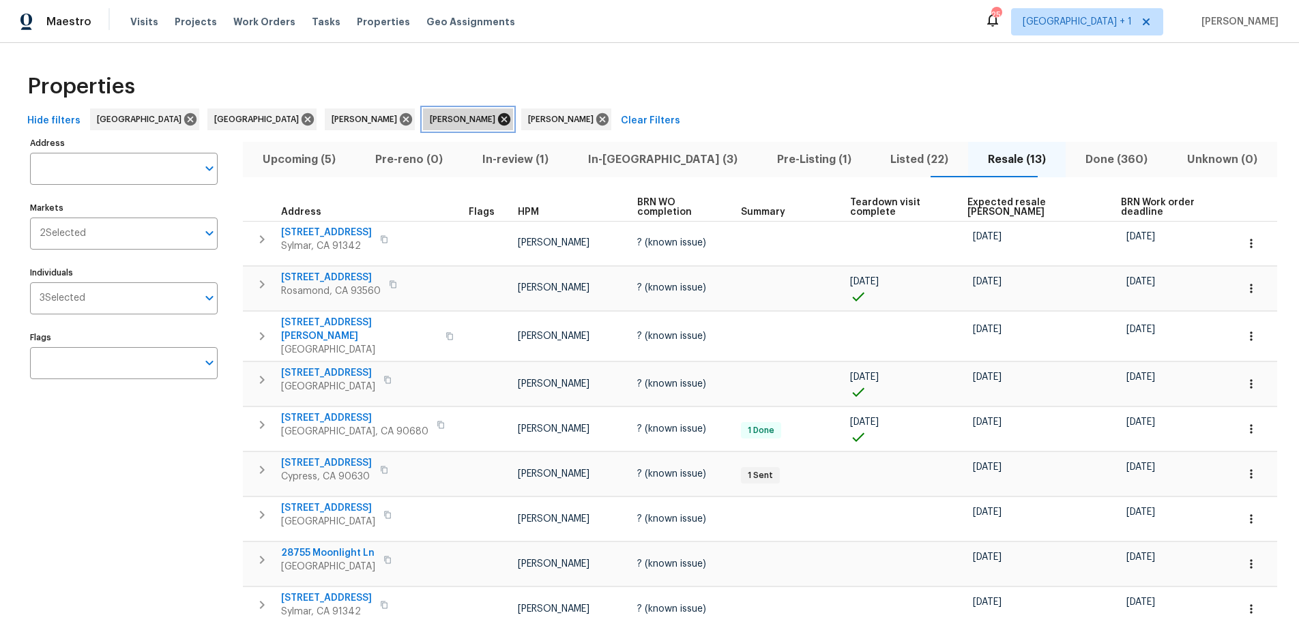
click at [497, 119] on icon at bounding box center [504, 119] width 15 height 15
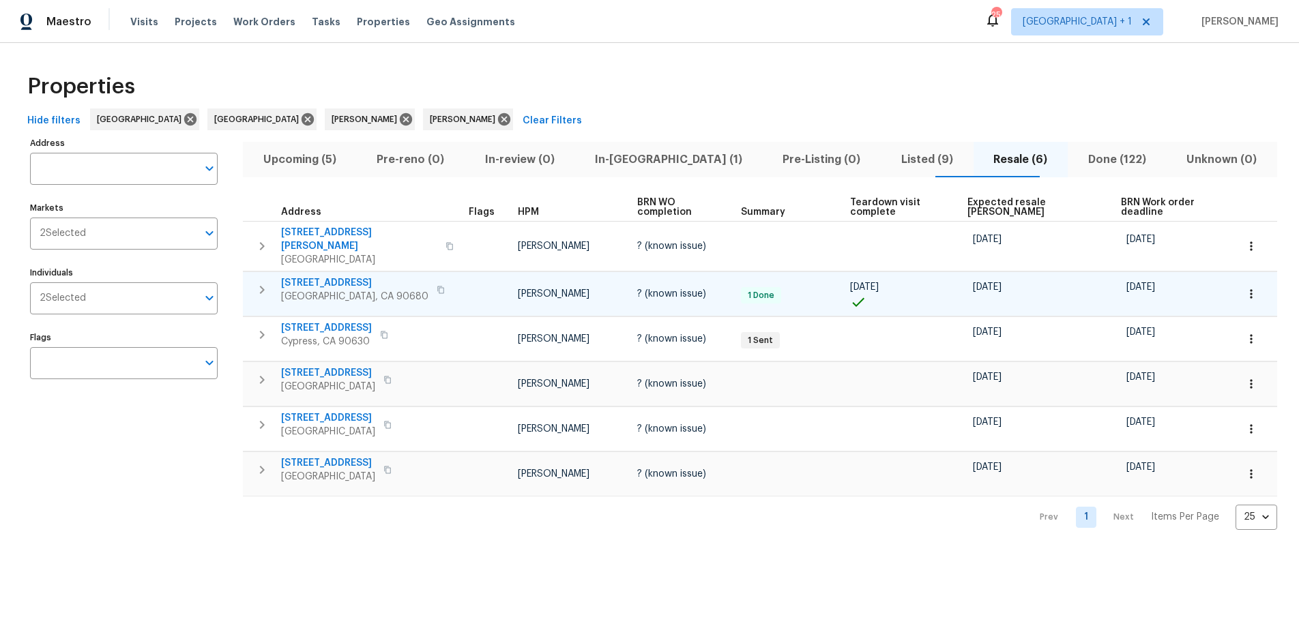
click at [433, 282] on button "button" at bounding box center [441, 289] width 16 height 19
